Goal: Task Accomplishment & Management: Manage account settings

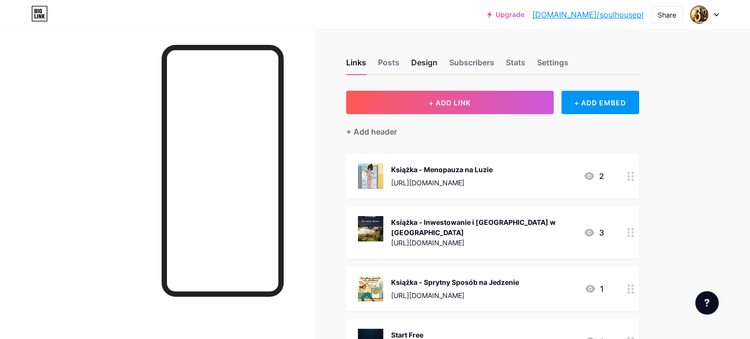
click at [420, 64] on div "Design" at bounding box center [424, 66] width 26 height 18
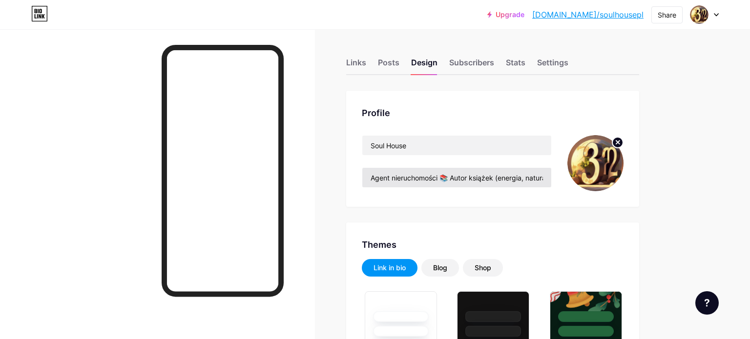
type input "#000000"
type input "#4fc80e"
type input "#ffffff"
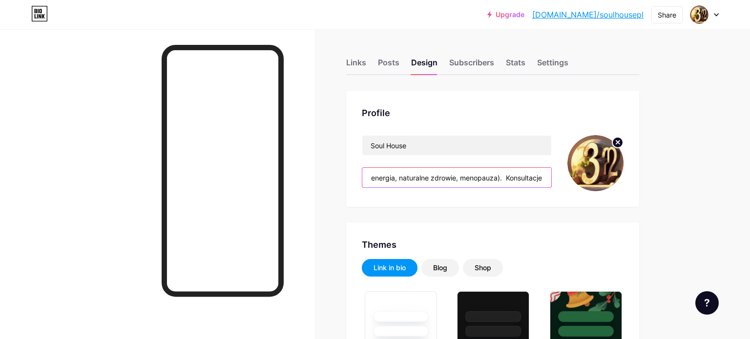
scroll to position [0, 216]
drag, startPoint x: 496, startPoint y: 178, endPoint x: 419, endPoint y: 180, distance: 77.2
click at [419, 180] on input "Agent nieruchomości 📚 Autor książek (energia, naturalne zdrowie, menopauza). Ko…" at bounding box center [456, 178] width 189 height 20
click at [419, 179] on input "Agent nieruchomości 📚 Autor książek (energia, naturalne zdrowie, menopauza). Ko…" at bounding box center [456, 178] width 189 height 20
click at [412, 181] on input "Agent nieruchomości 📚 Autor książek (energia, naturalne zdrowie, menopauza). Ko…" at bounding box center [456, 178] width 189 height 20
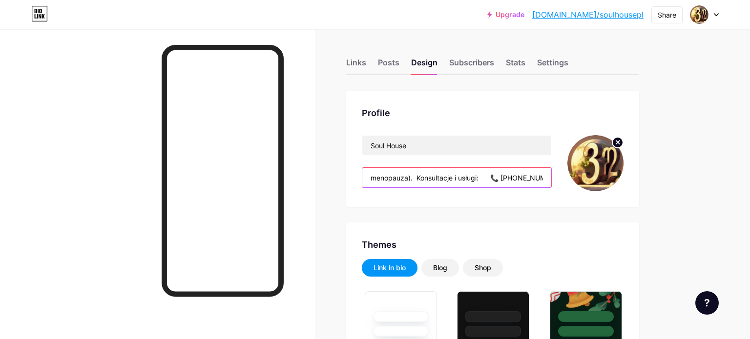
click at [414, 179] on input "Agent nieruchomości 📚 Autor książek (energia, naturalne zdrowie, menopauza). Ko…" at bounding box center [456, 178] width 189 height 20
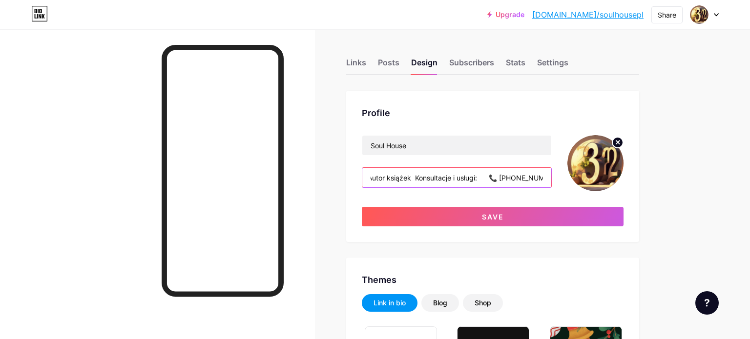
scroll to position [0, 80]
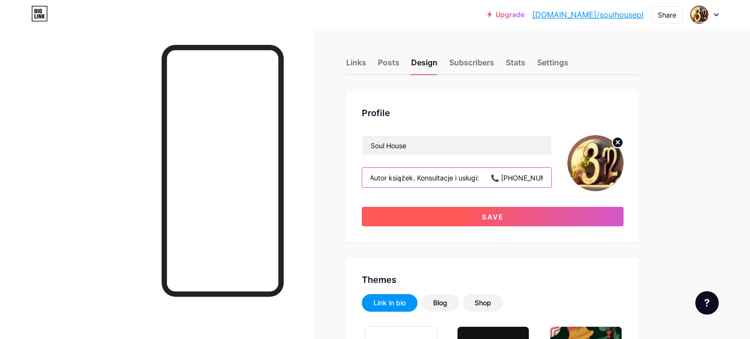
type input "Agent nieruchomości 📚 Autor książek. Konsultacje i usługi: 📞 [PHONE_NUMBER]"
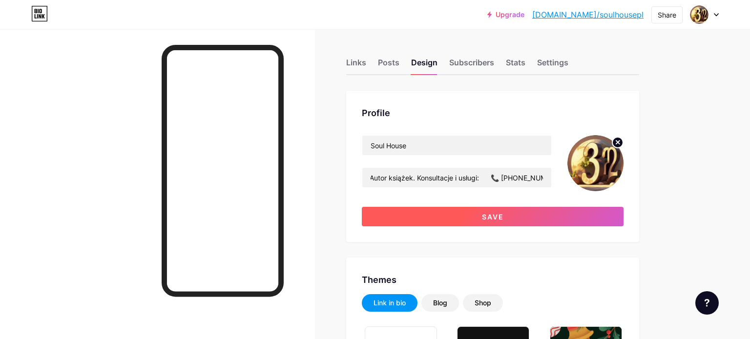
click at [540, 220] on button "Save" at bounding box center [493, 217] width 262 height 20
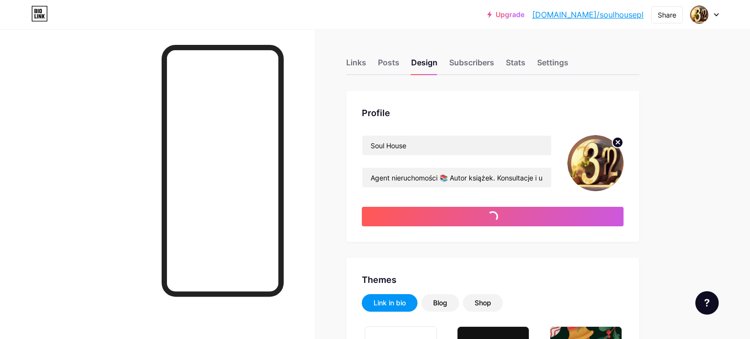
type input "#ffffff"
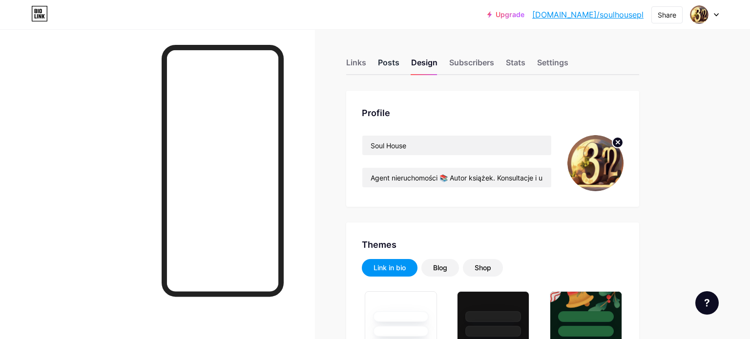
click at [384, 61] on div "Posts" at bounding box center [388, 66] width 21 height 18
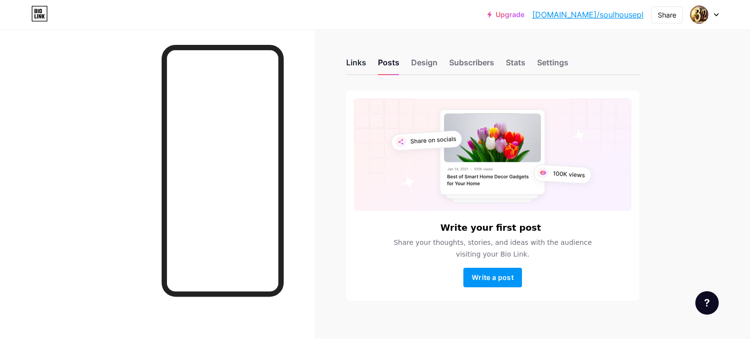
click at [351, 63] on div "Links" at bounding box center [356, 66] width 20 height 18
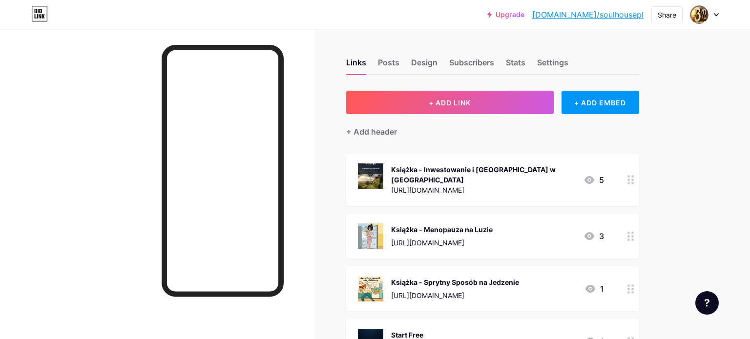
click at [95, 210] on div at bounding box center [157, 198] width 315 height 339
